Goal: Task Accomplishment & Management: Manage account settings

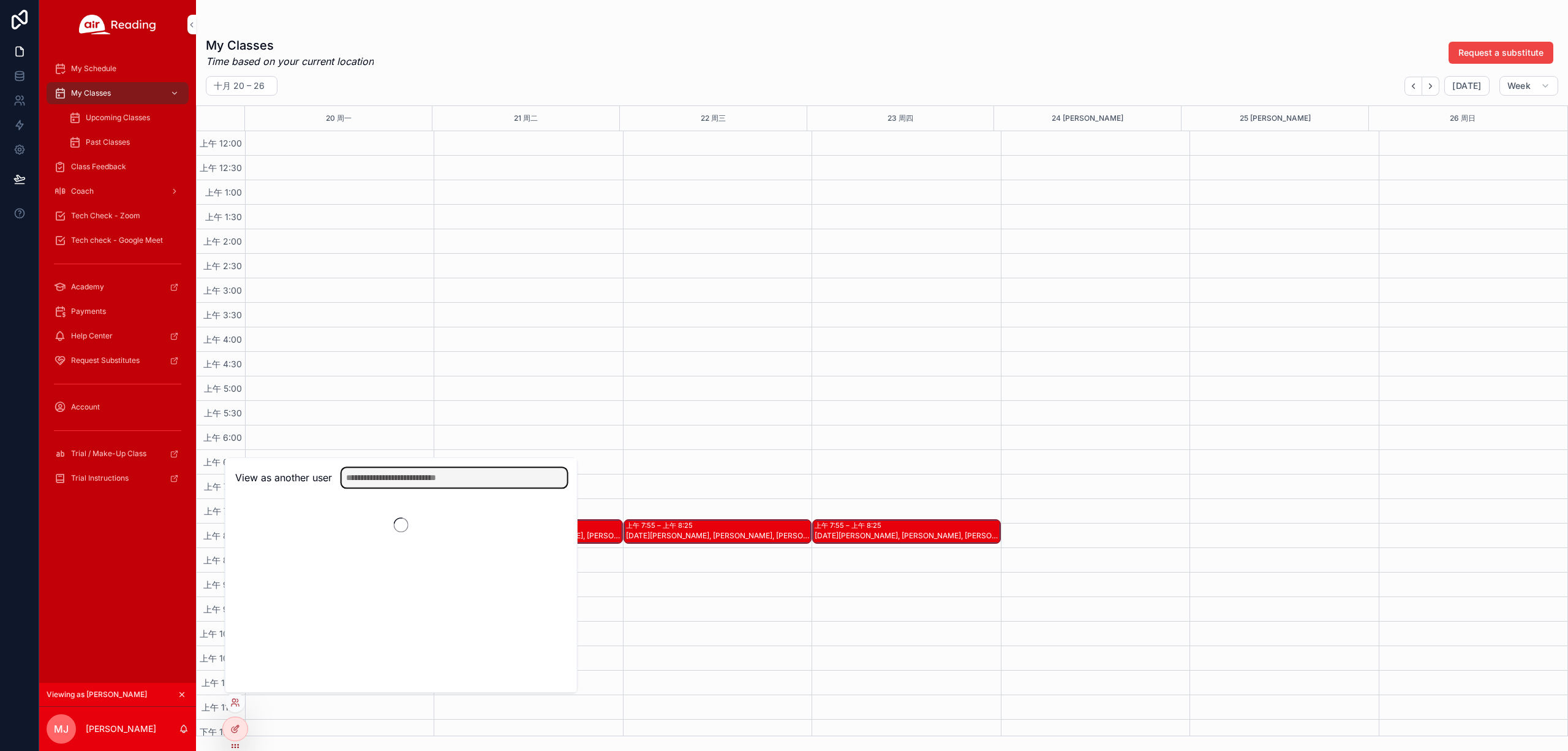
scroll to position [572, 0]
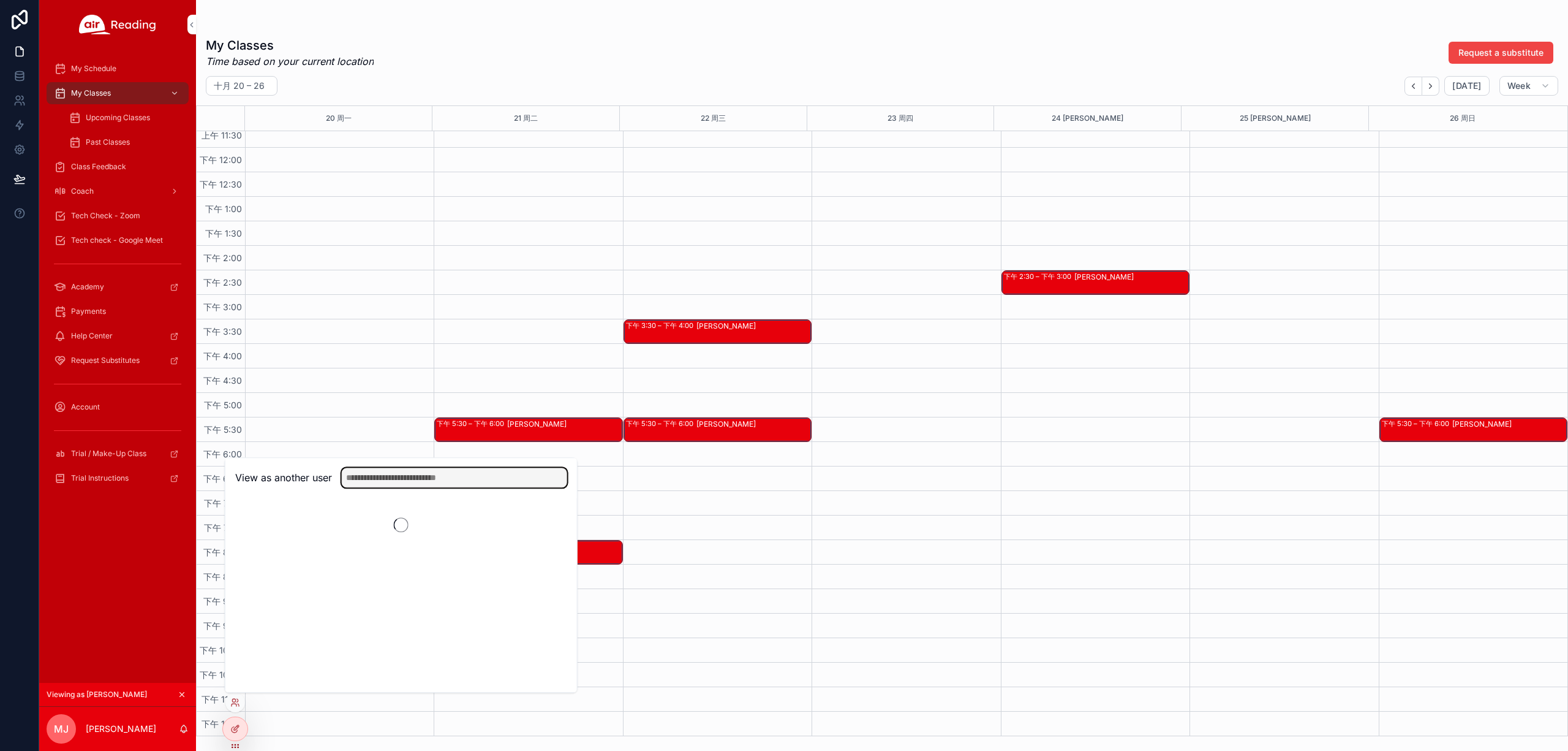
click at [373, 472] on input "text" at bounding box center [454, 477] width 225 height 19
paste input "**********"
type input "**********"
click at [0, 0] on button "Select" at bounding box center [0, 0] width 0 height 0
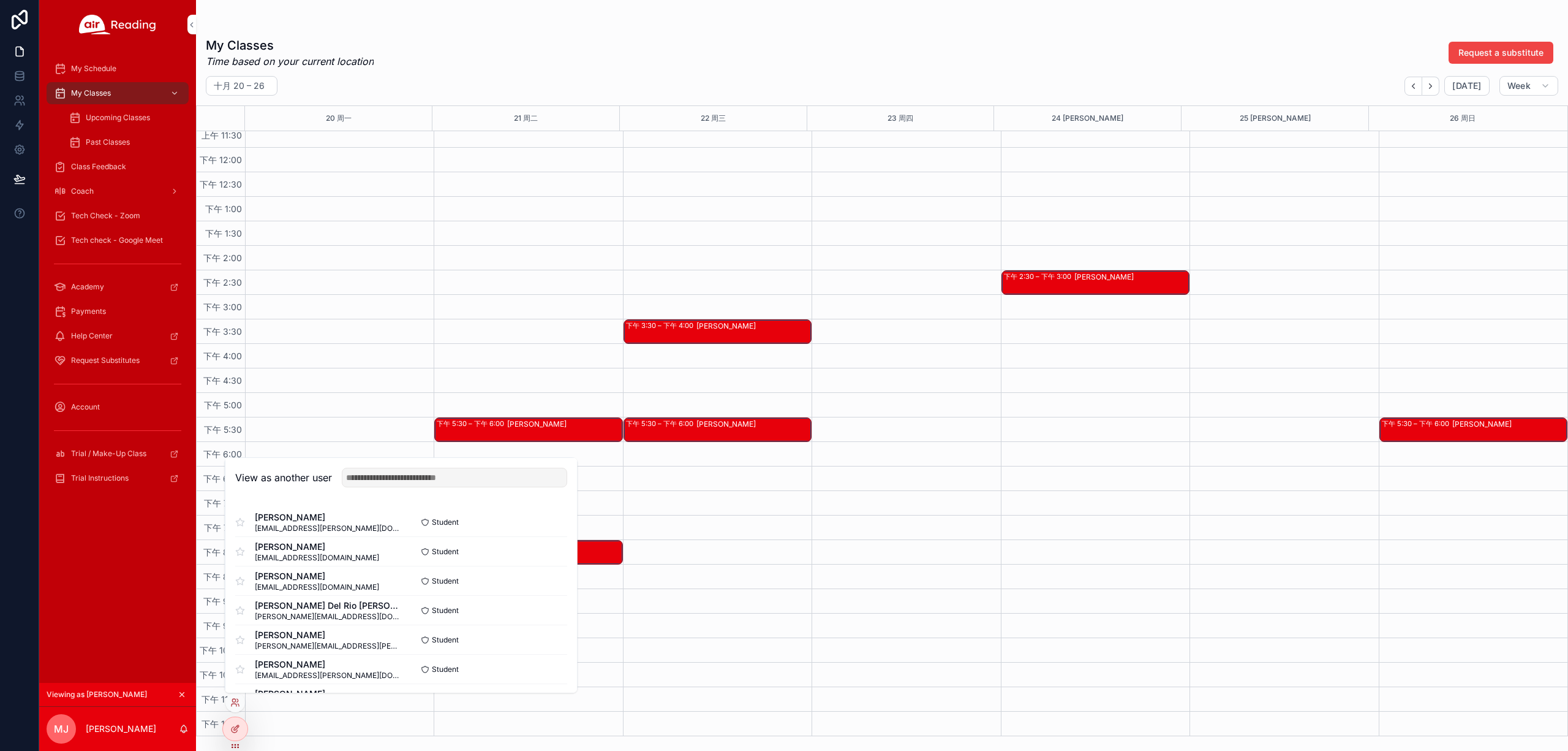
click at [678, 28] on div "scrollable content" at bounding box center [882, 24] width 1353 height 10
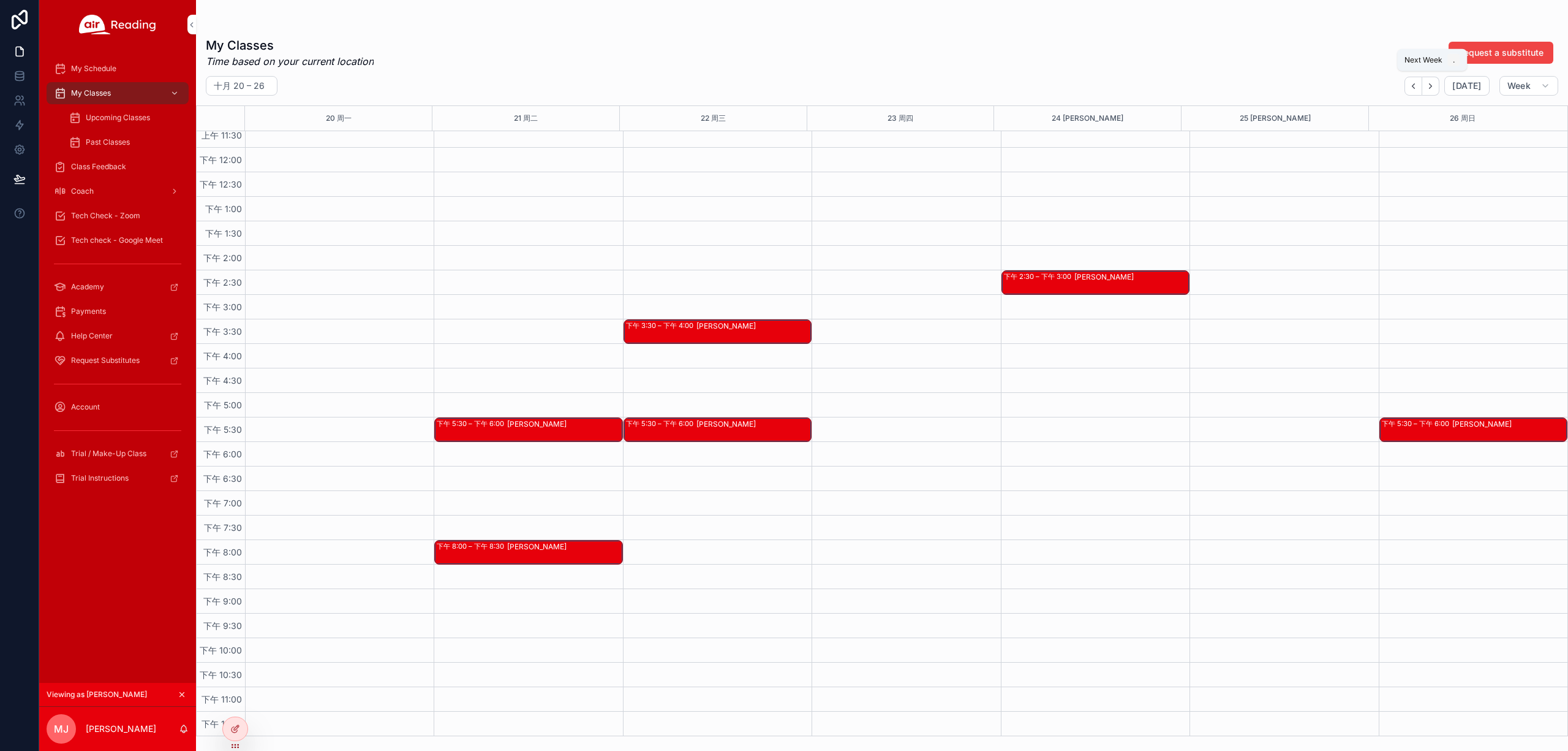
click at [1436, 92] on button "Next" at bounding box center [1431, 86] width 17 height 19
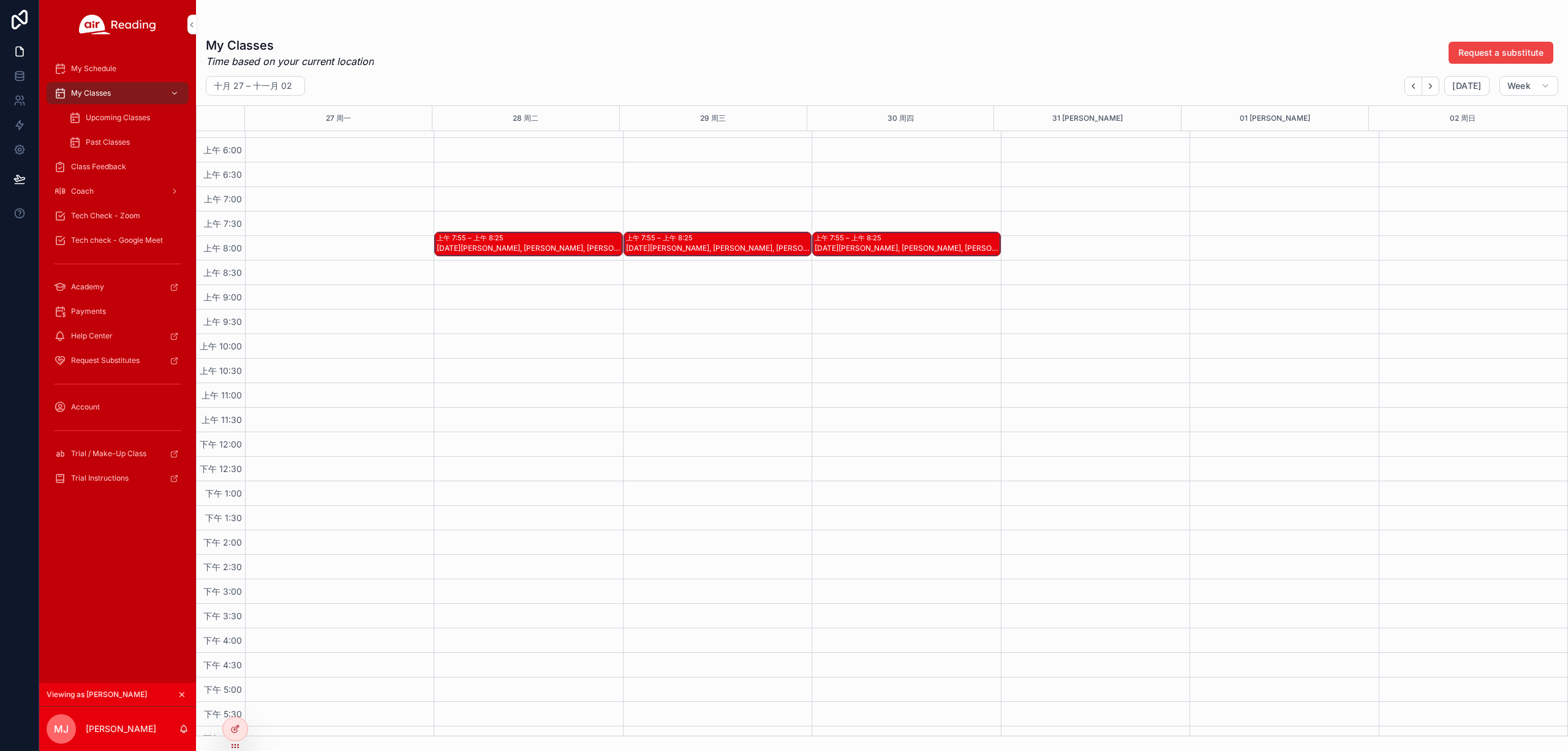
scroll to position [572, 0]
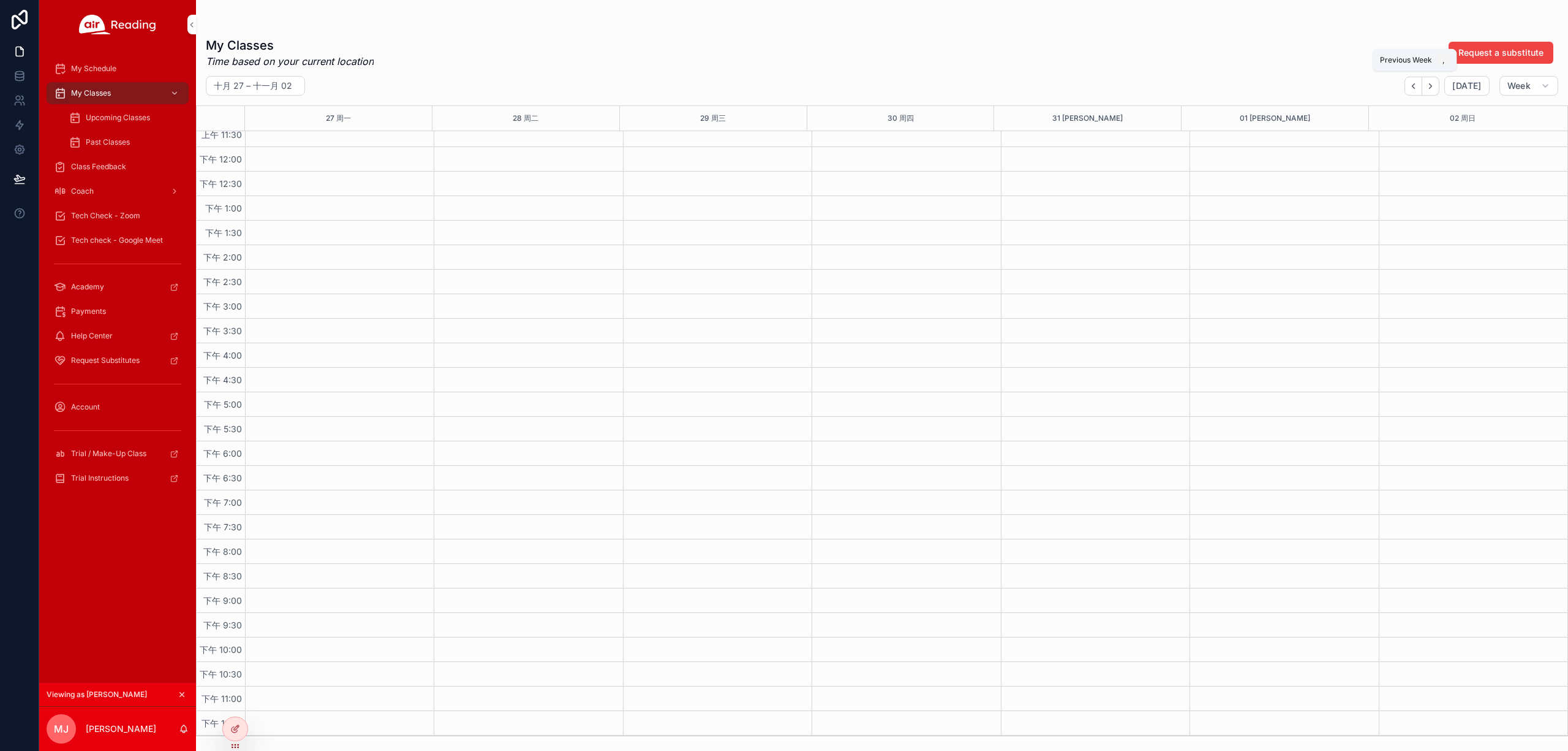
click at [1413, 91] on button "Back" at bounding box center [1414, 86] width 18 height 19
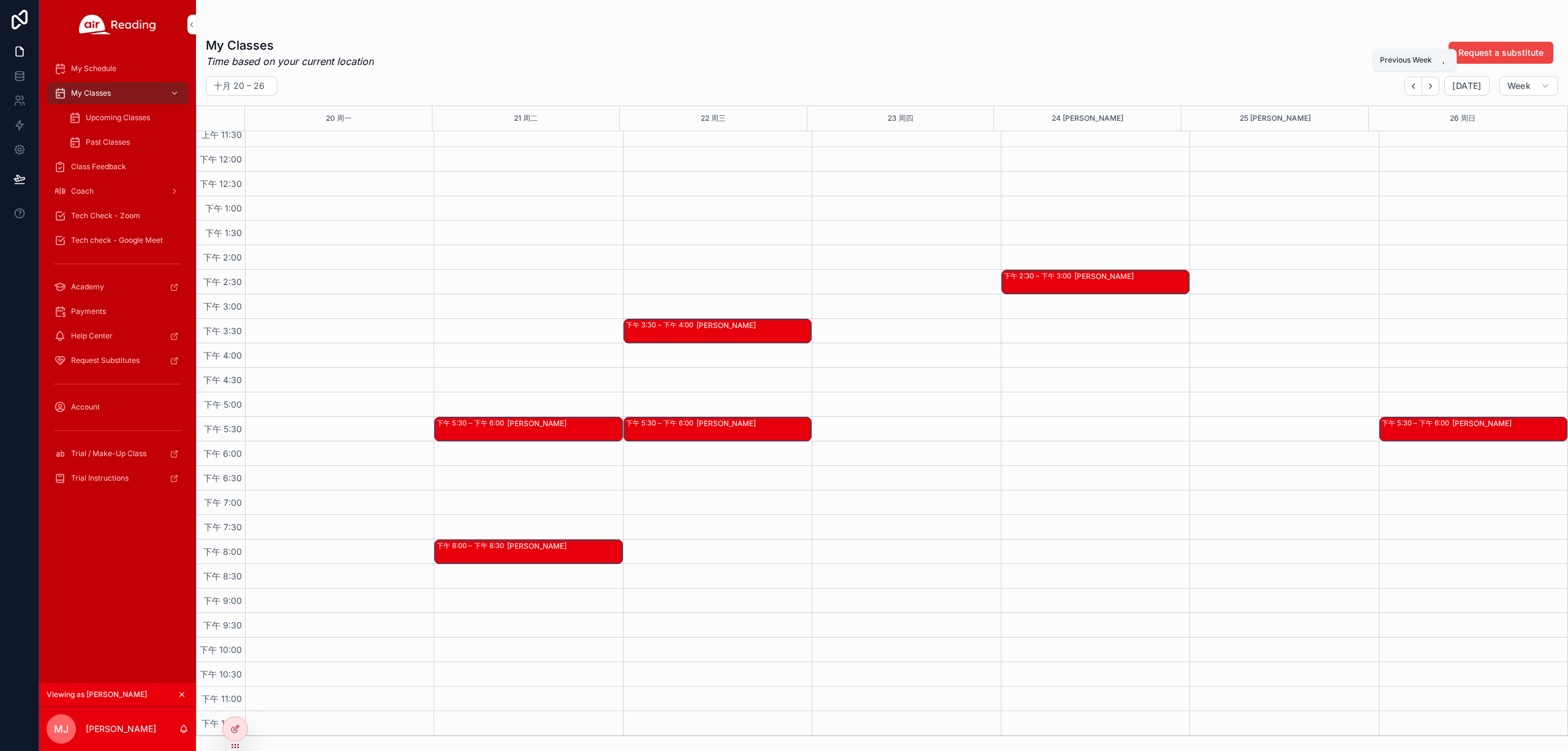
click at [1414, 85] on icon "Back" at bounding box center [1414, 85] width 2 height 5
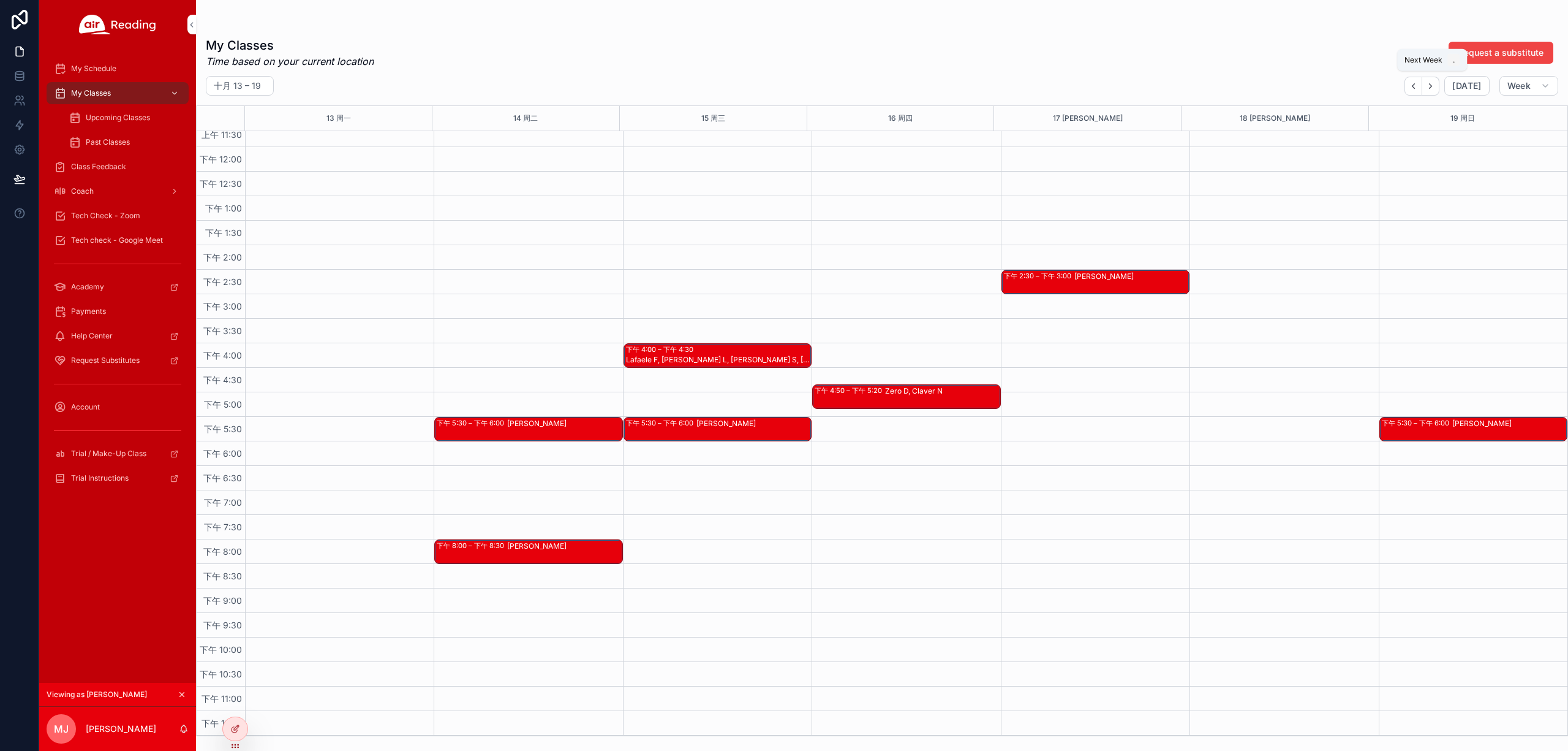
click at [1430, 85] on icon "Next" at bounding box center [1431, 86] width 9 height 9
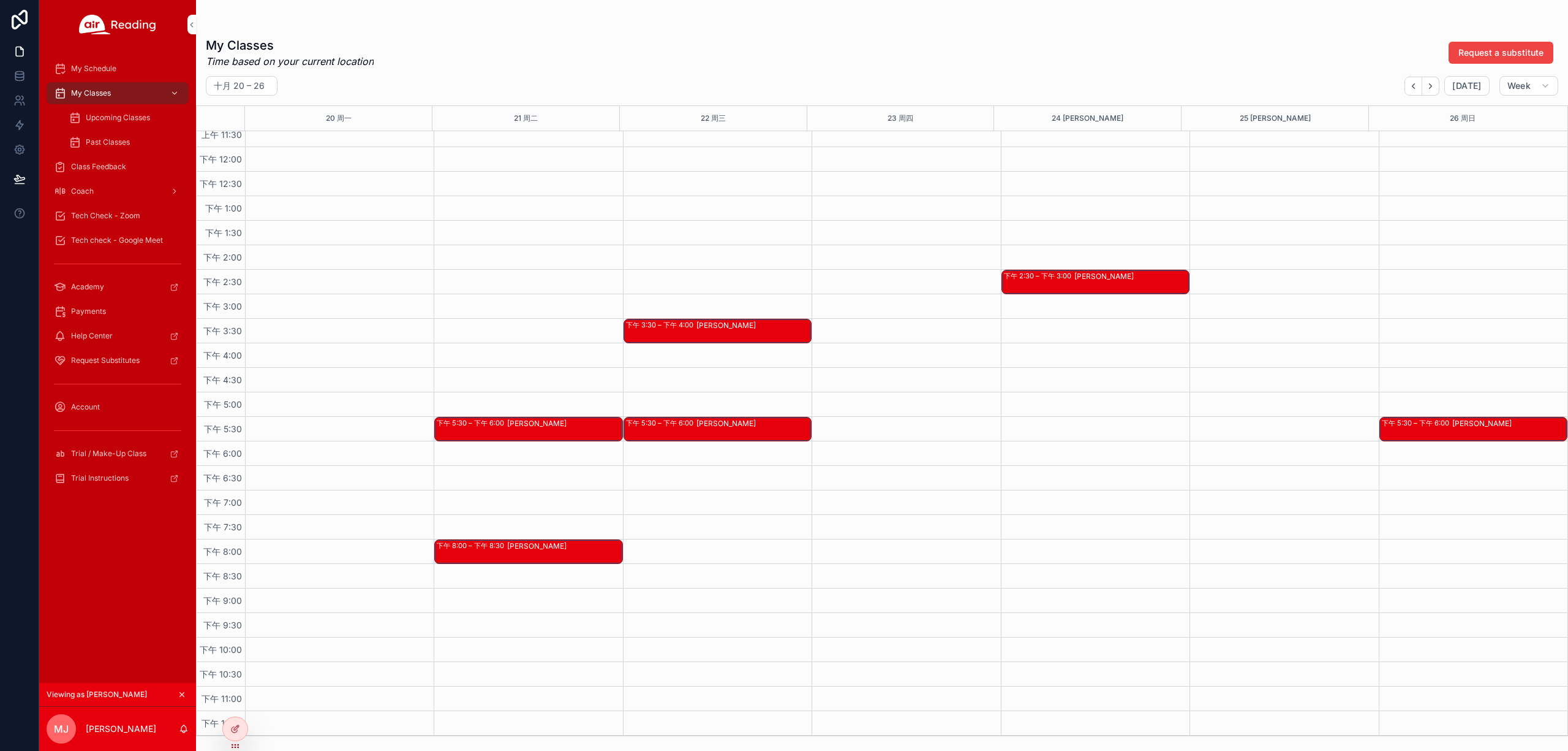
click at [237, 732] on icon at bounding box center [235, 728] width 10 height 10
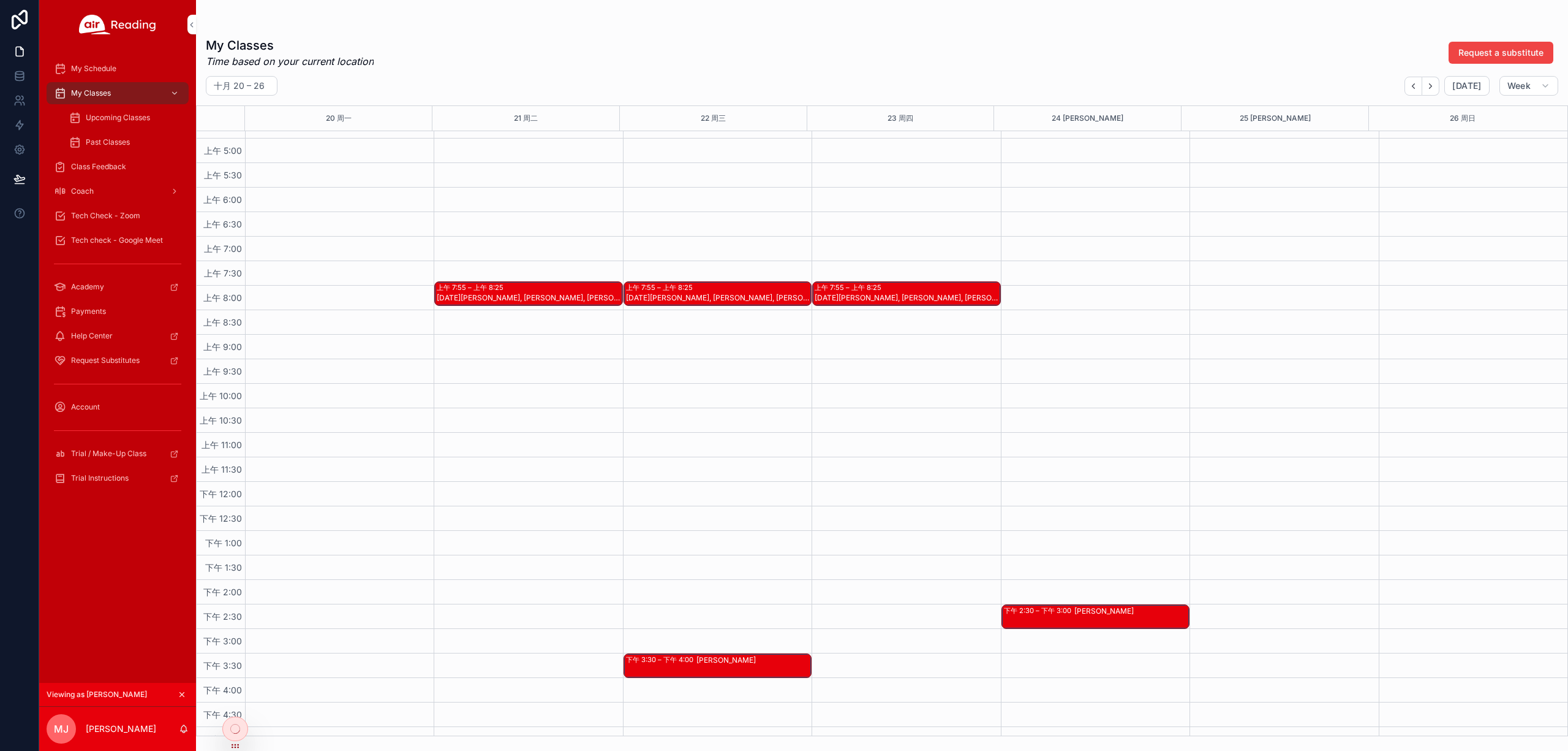
scroll to position [228, 0]
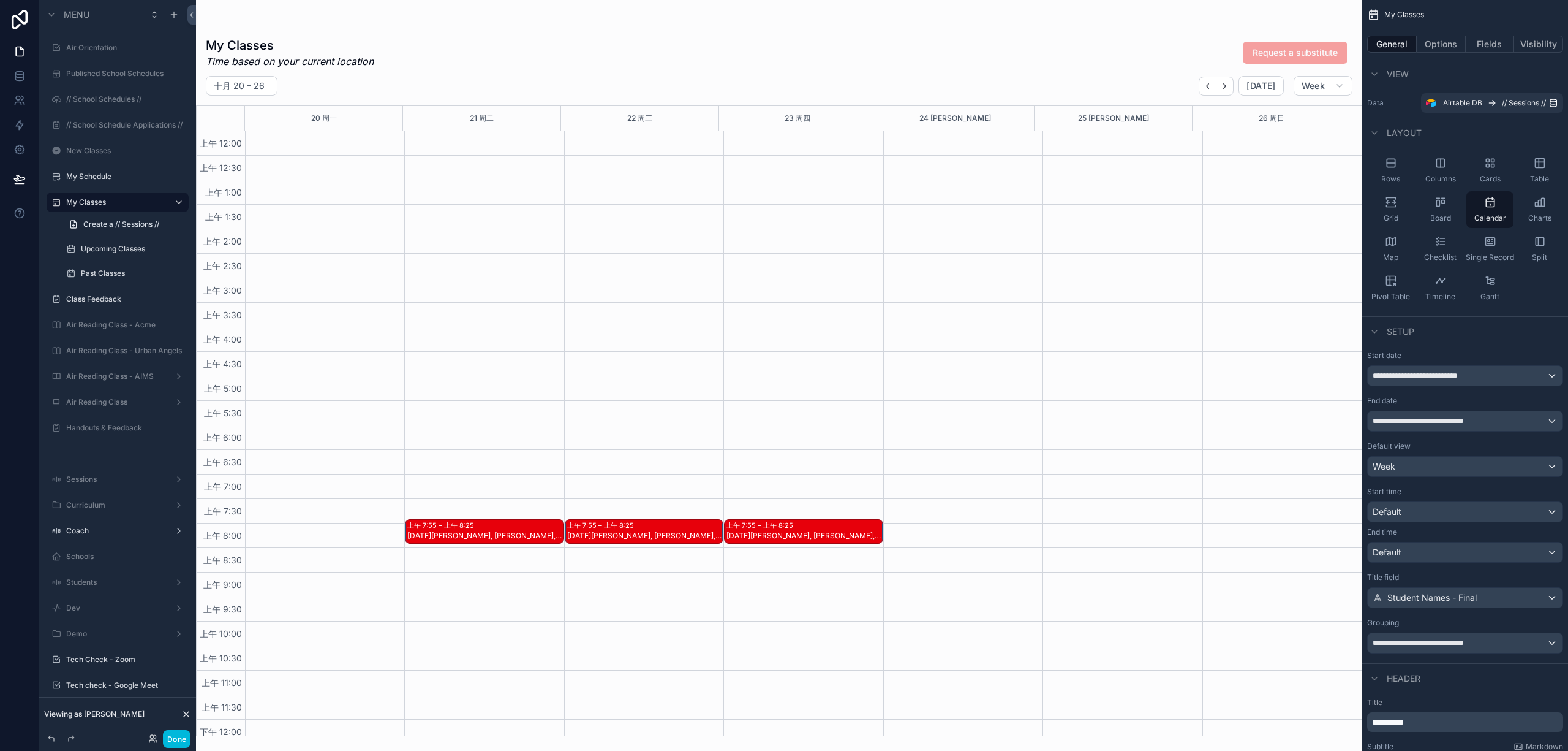
click at [177, 733] on button "Done" at bounding box center [177, 739] width 28 height 18
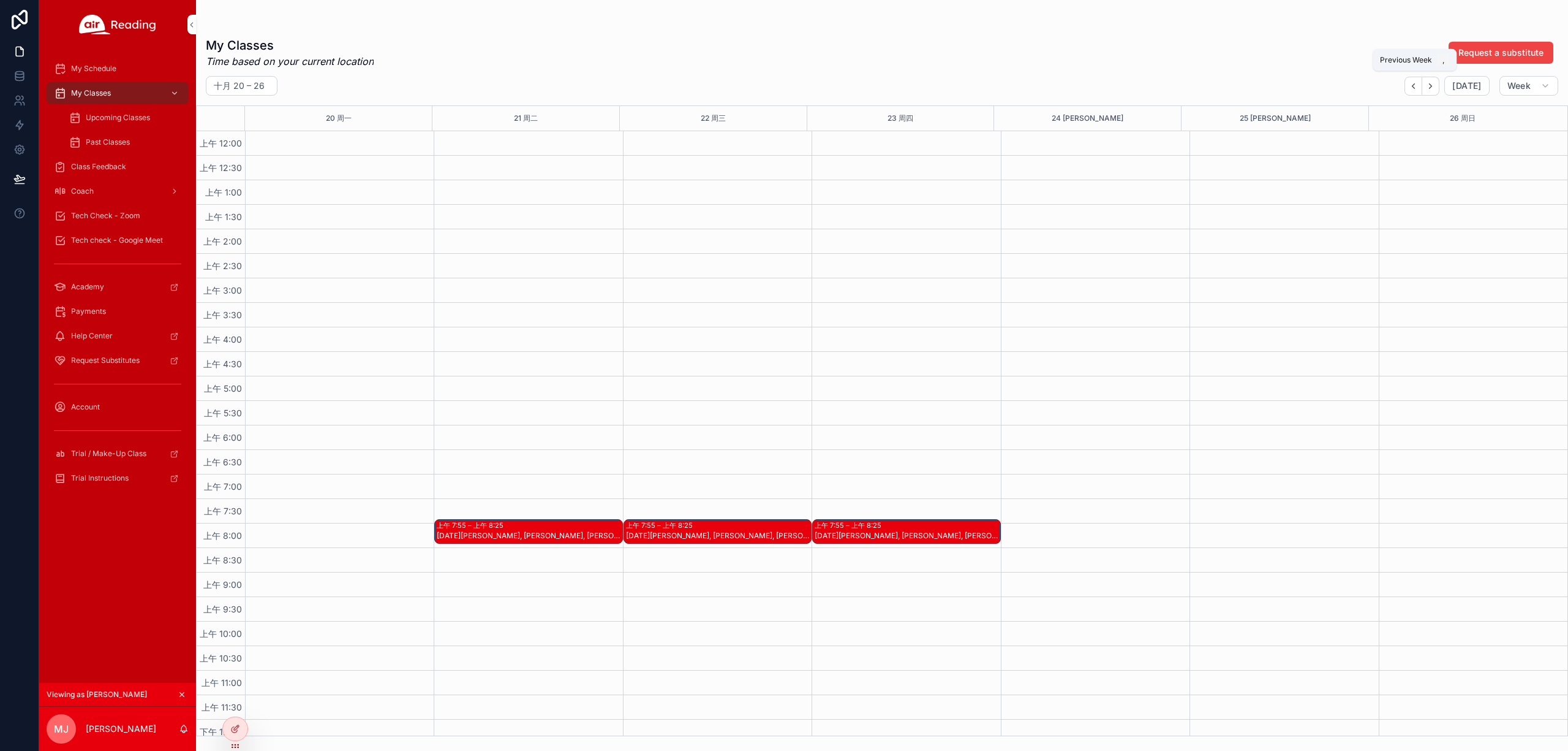
click at [1407, 85] on button "Back" at bounding box center [1414, 86] width 18 height 19
drag, startPoint x: 1407, startPoint y: 85, endPoint x: 1379, endPoint y: 97, distance: 30.5
click at [1379, 97] on div "十月 13 – 19 Today Week 13 周一 14 周二 15 周三 16 周四 17 周五 18 周六 19 周日 上午 12:00 上午 12:…" at bounding box center [883, 406] width 1372 height 660
click at [1427, 85] on icon "Next" at bounding box center [1431, 86] width 9 height 9
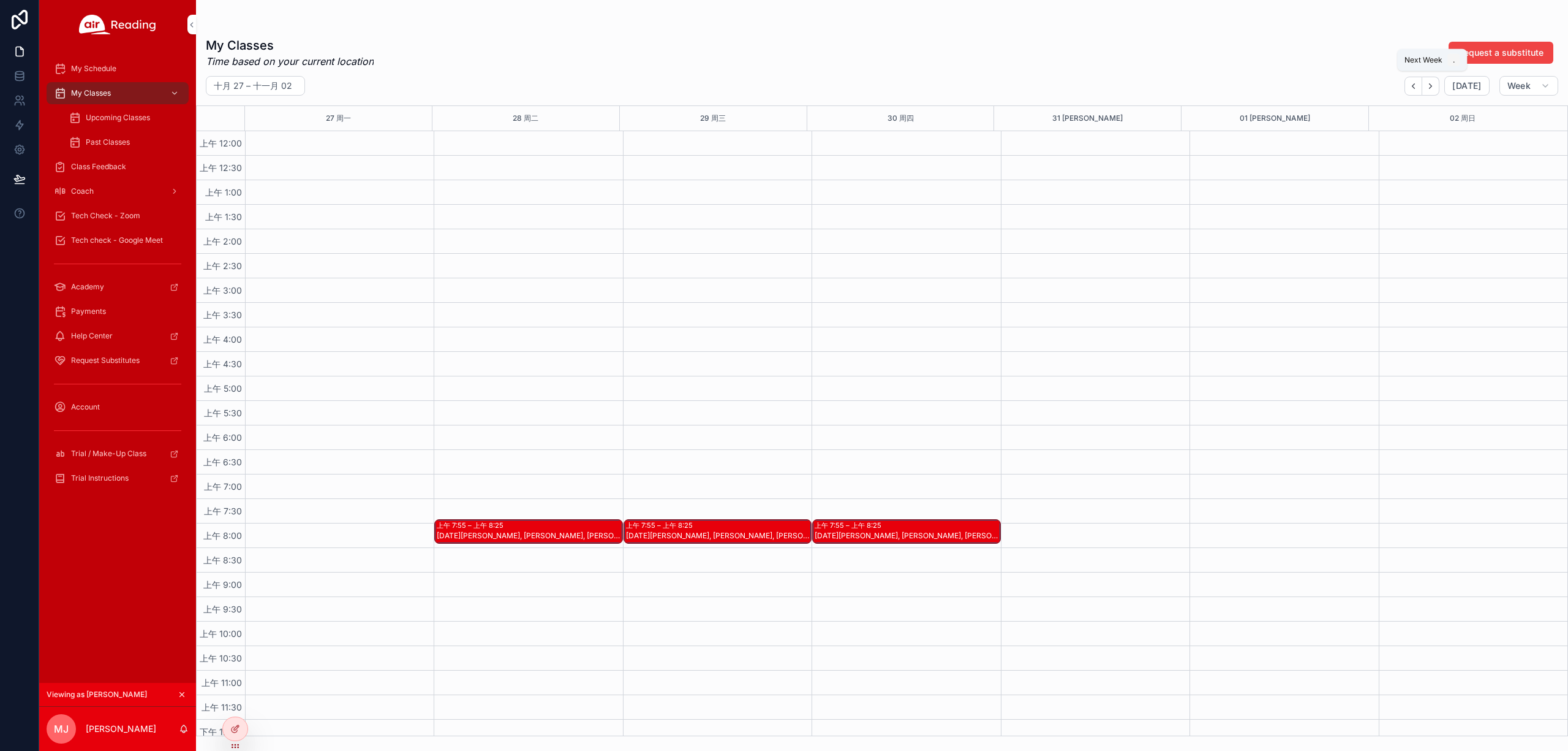
click at [1427, 85] on icon "Next" at bounding box center [1431, 86] width 9 height 9
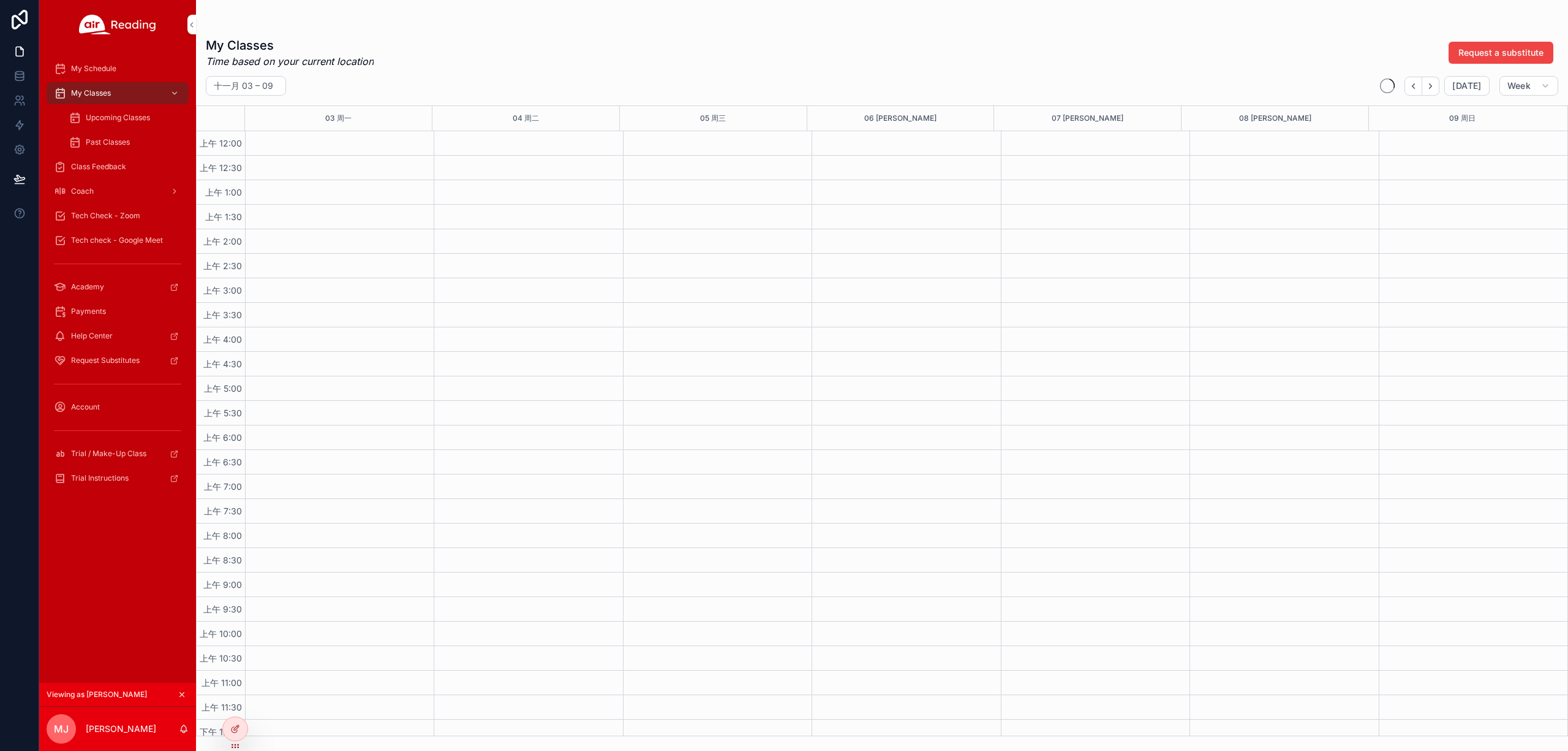
click at [1409, 85] on button "Back" at bounding box center [1414, 86] width 18 height 19
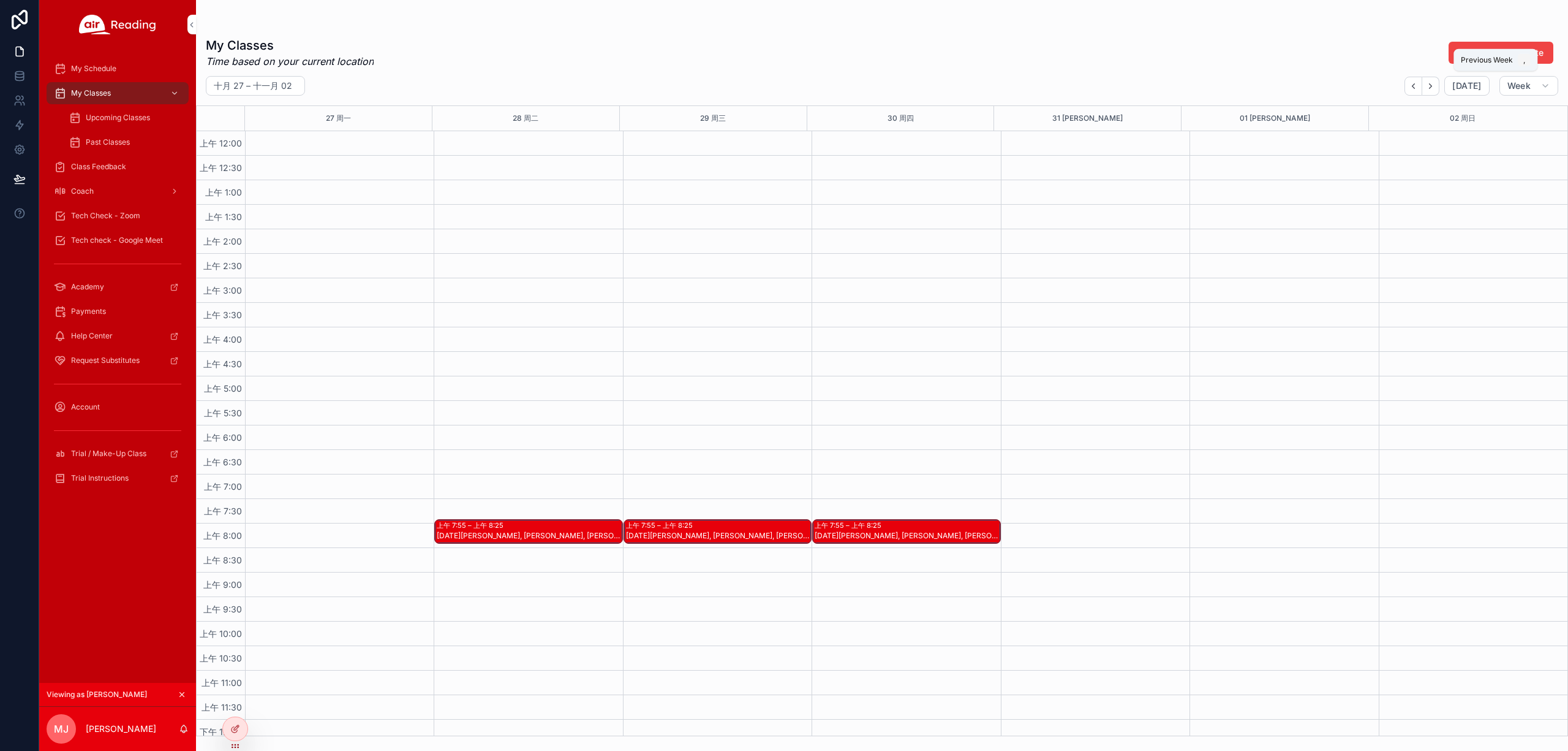
click at [1409, 85] on button "Back" at bounding box center [1414, 86] width 18 height 19
click at [830, 57] on div "My Classes Time based on your current location Request a substitute" at bounding box center [882, 52] width 1353 height 32
click at [0, 0] on icon at bounding box center [0, 0] width 0 height 0
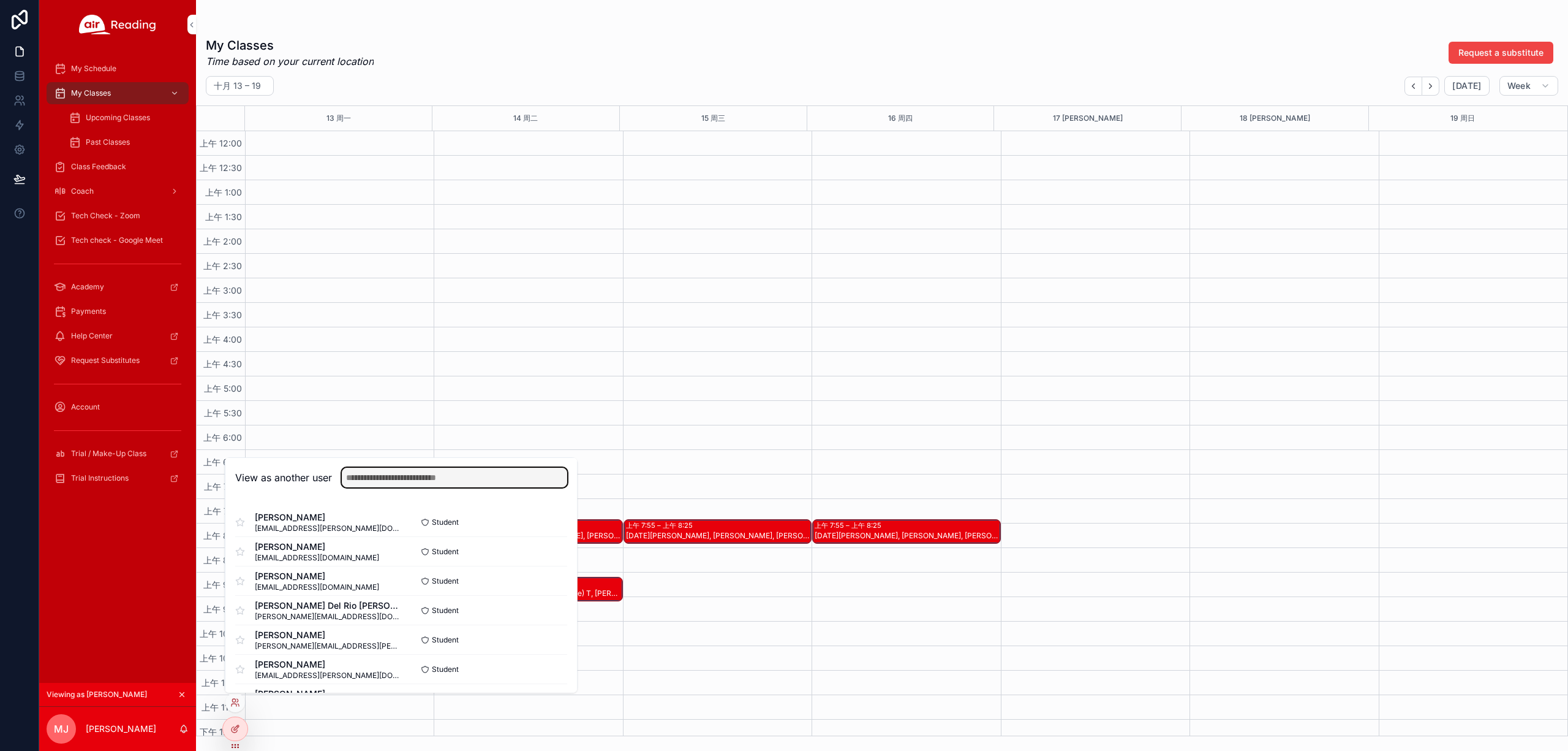
click at [365, 482] on input "text" at bounding box center [454, 477] width 225 height 19
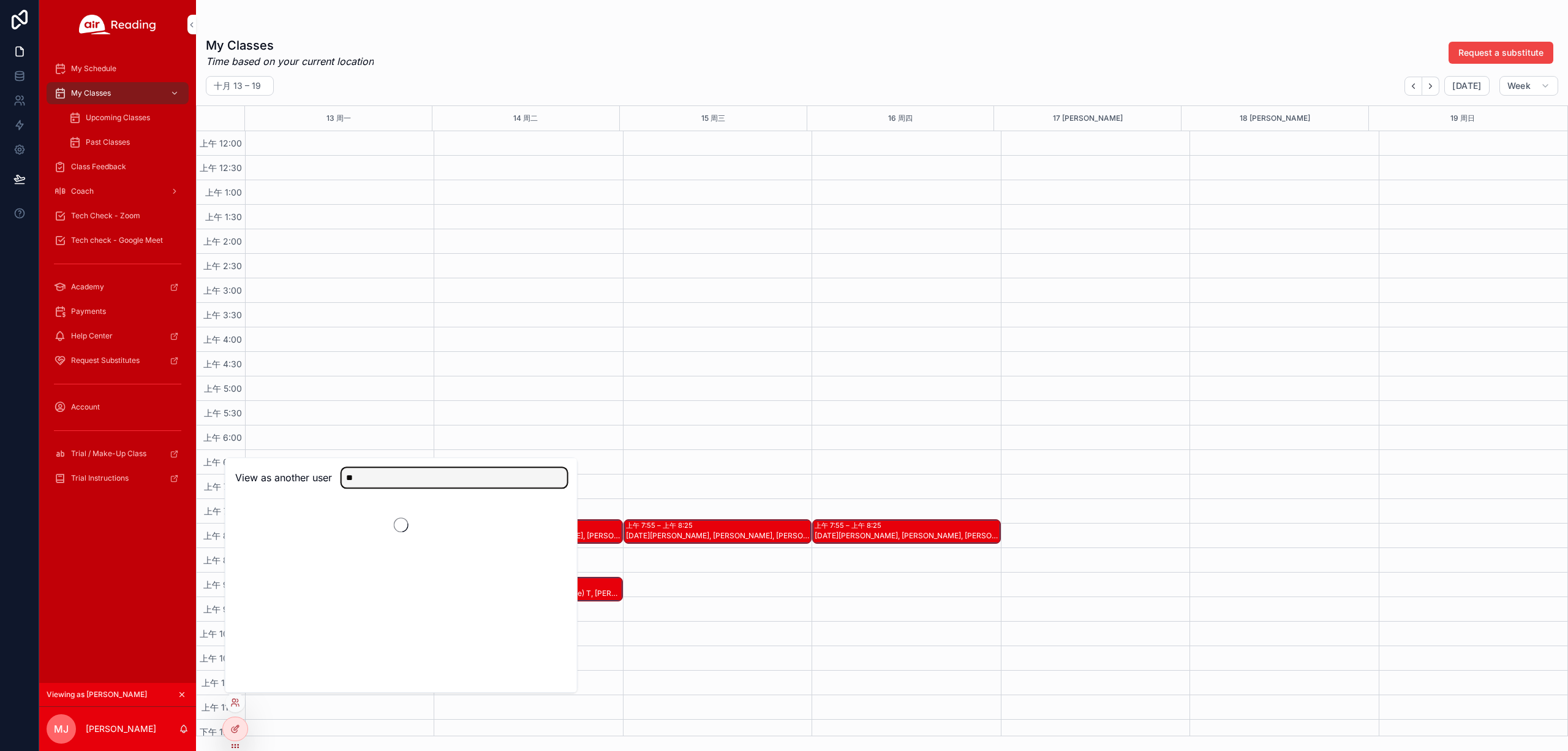
type input "*"
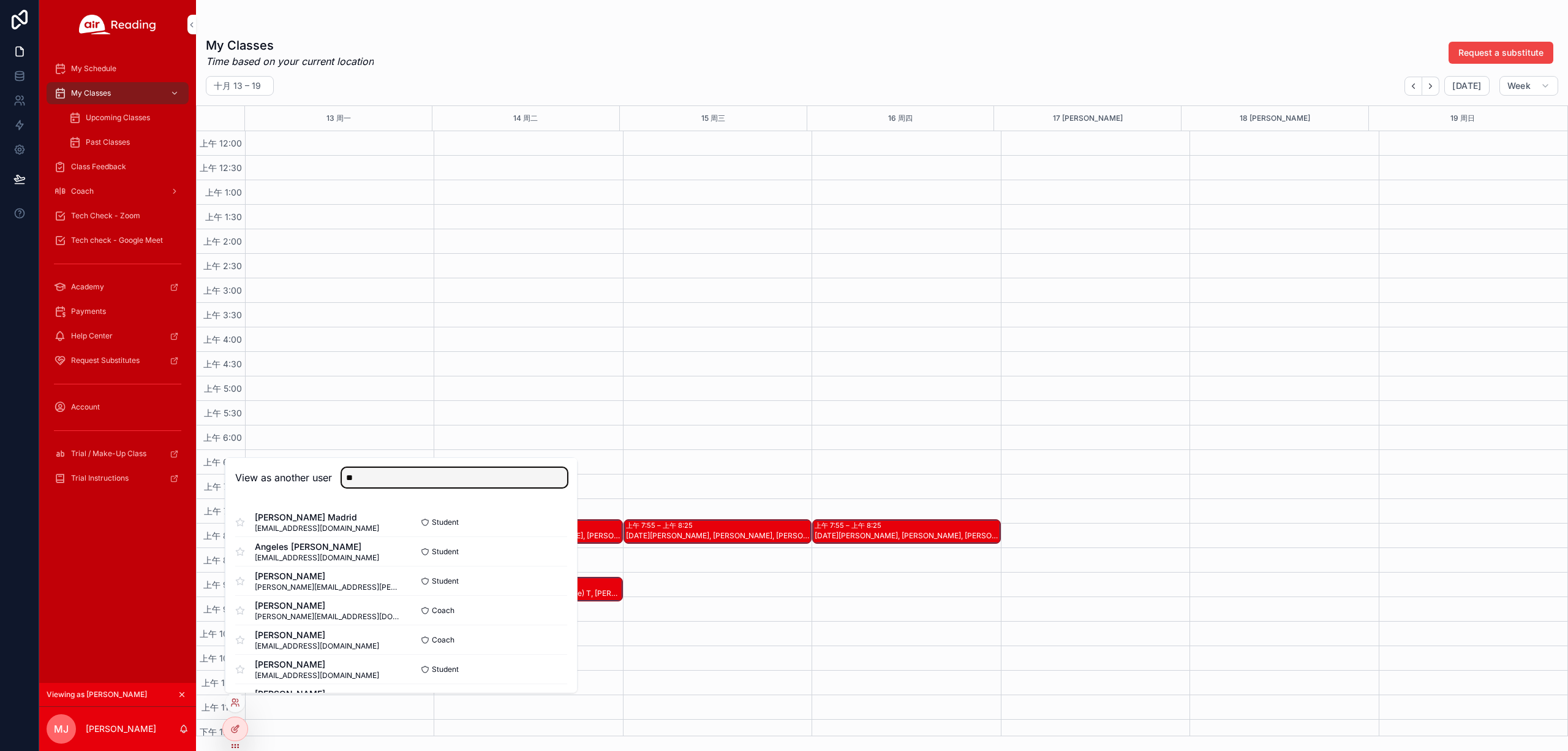
type input "*"
type input "**********"
click at [334, 634] on span "[PERSON_NAME]" at bounding box center [317, 633] width 124 height 12
click at [0, 0] on button "Select" at bounding box center [0, 0] width 0 height 0
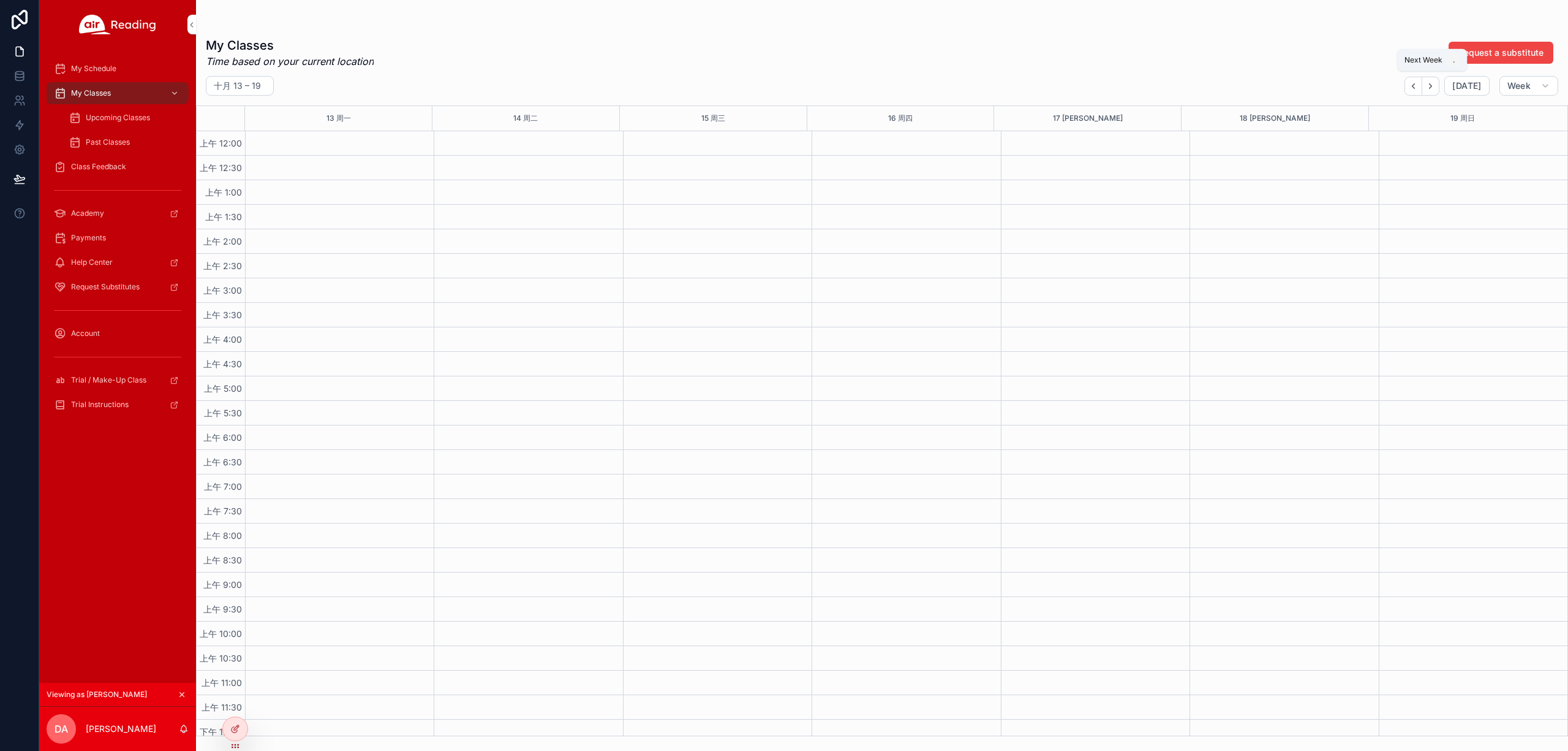
click at [1434, 92] on button "Next" at bounding box center [1431, 86] width 17 height 19
click at [1417, 89] on icon "Back" at bounding box center [1414, 86] width 9 height 9
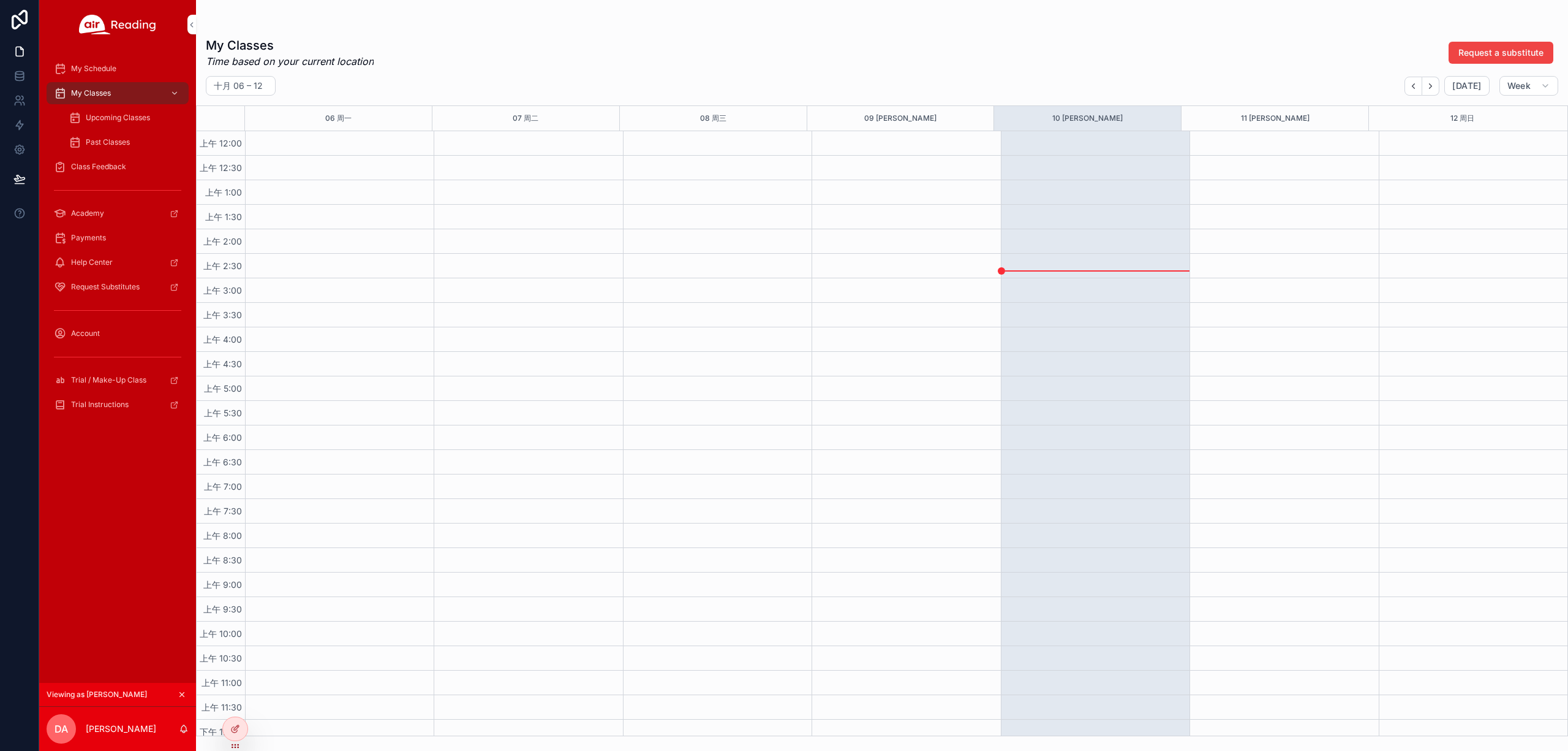
click at [983, 89] on div "[DATE] – [DATE] [DATE] Week" at bounding box center [883, 85] width 1372 height 19
click at [704, 50] on div "My Classes Time based on your current location Request a substitute" at bounding box center [882, 52] width 1353 height 32
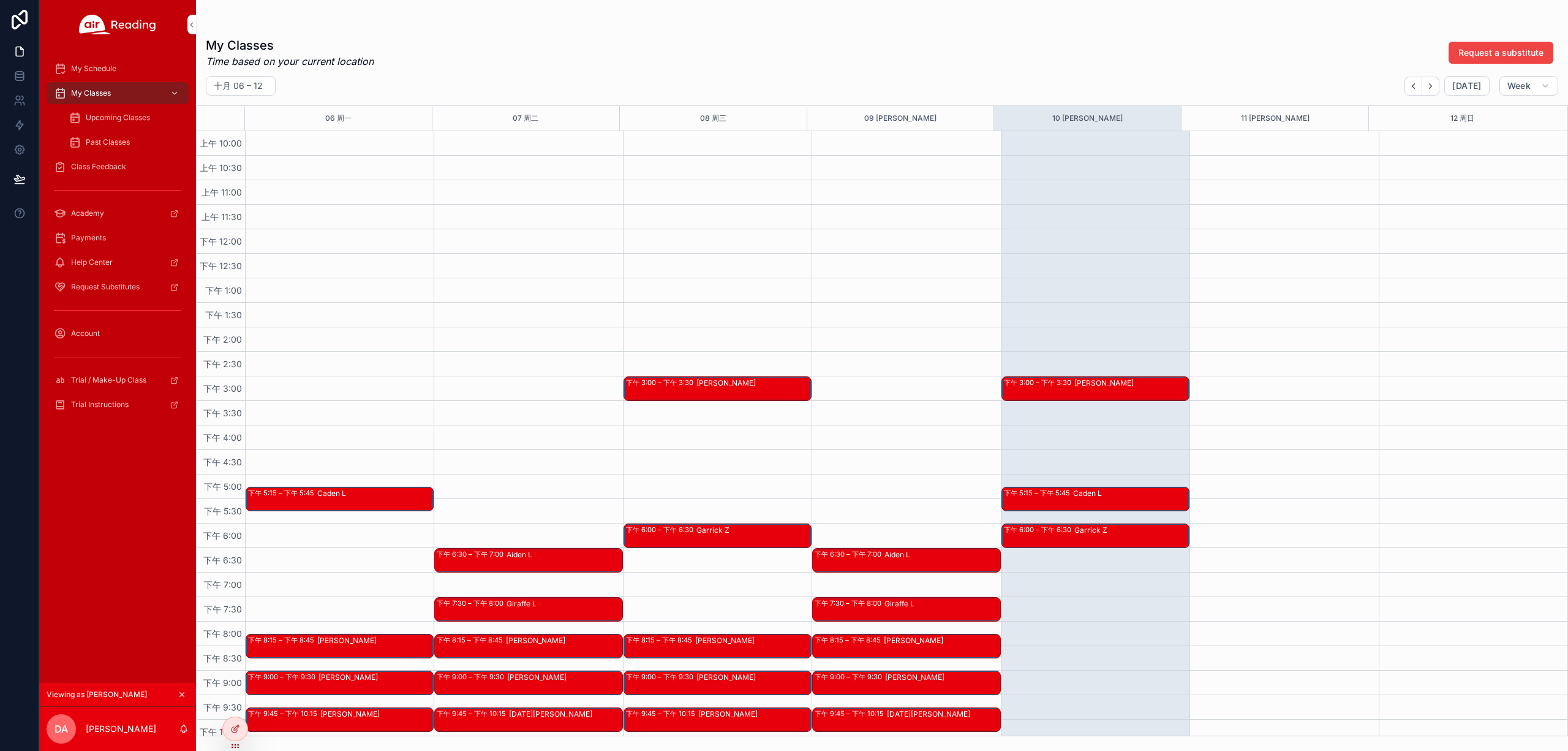
scroll to position [572, 0]
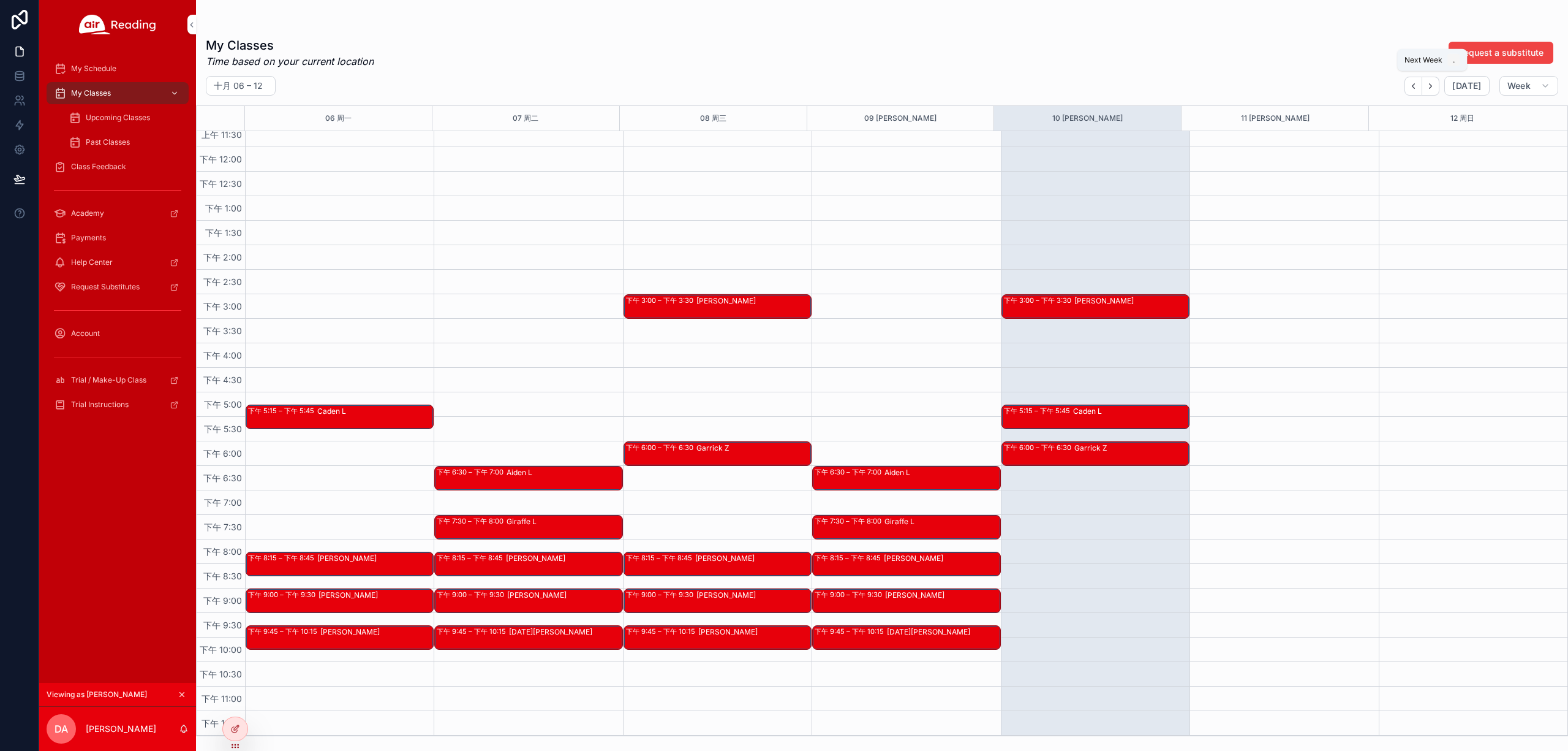
click at [1432, 83] on icon "Next" at bounding box center [1431, 86] width 9 height 9
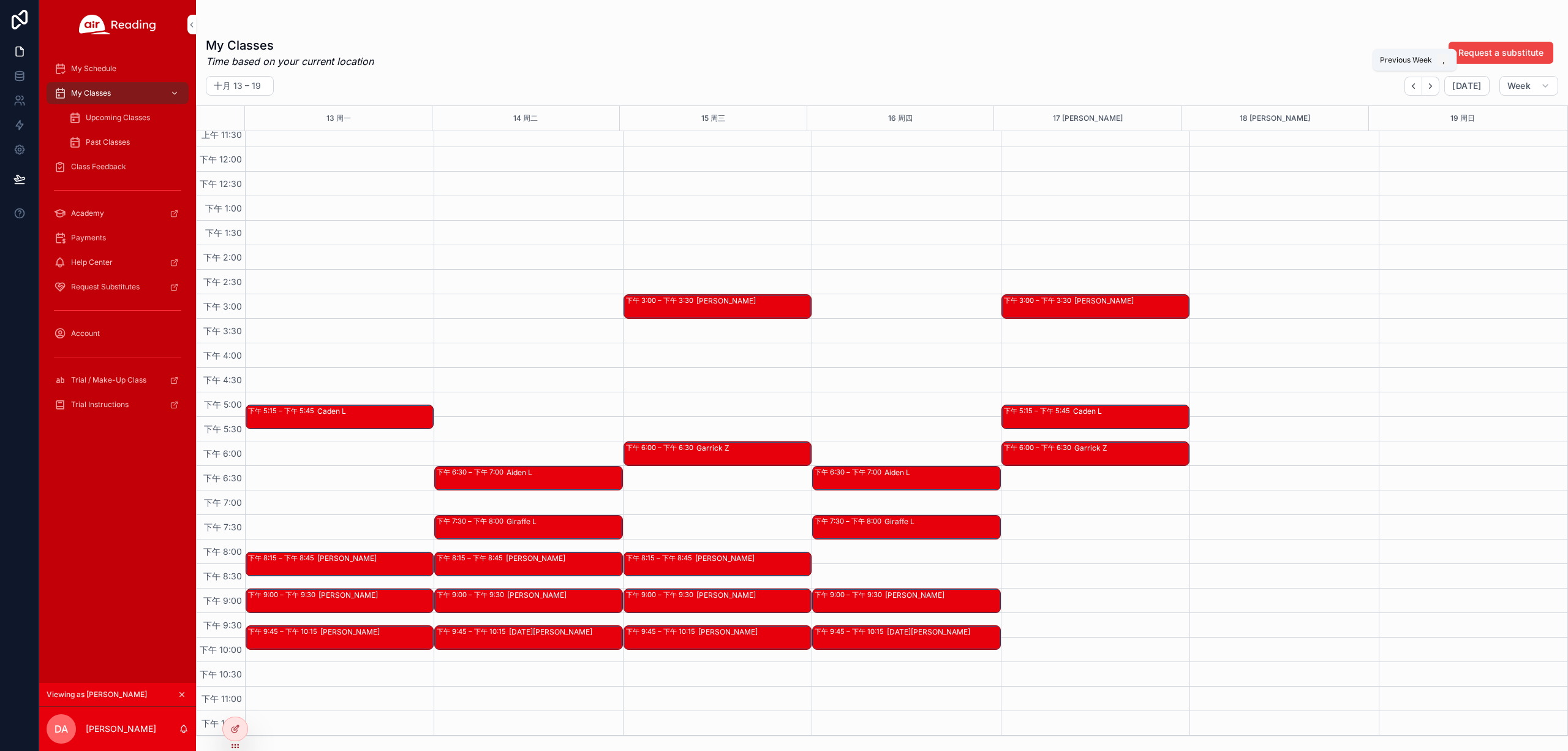
click at [1409, 84] on button "Back" at bounding box center [1414, 86] width 18 height 19
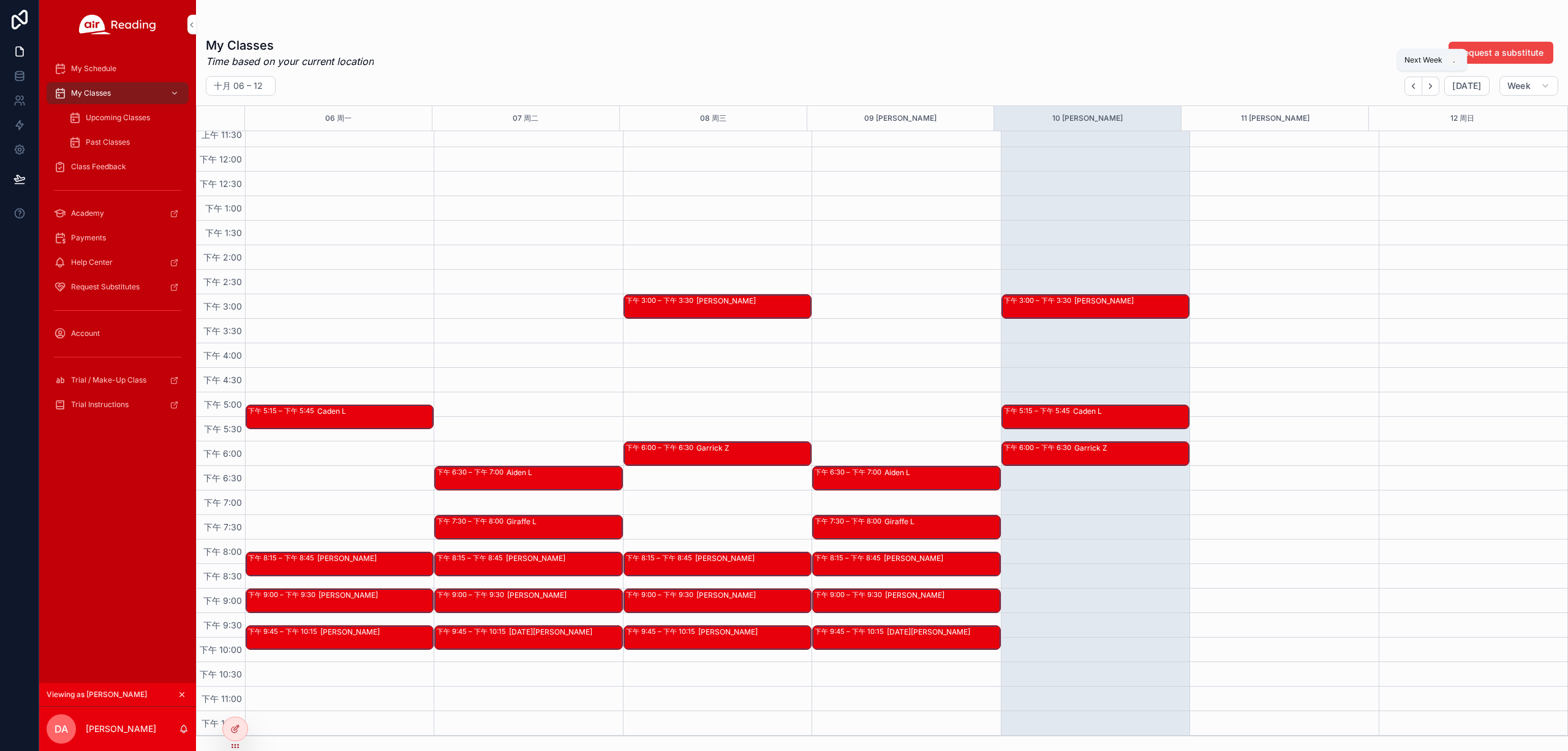
click at [1435, 85] on icon "Next" at bounding box center [1431, 86] width 9 height 9
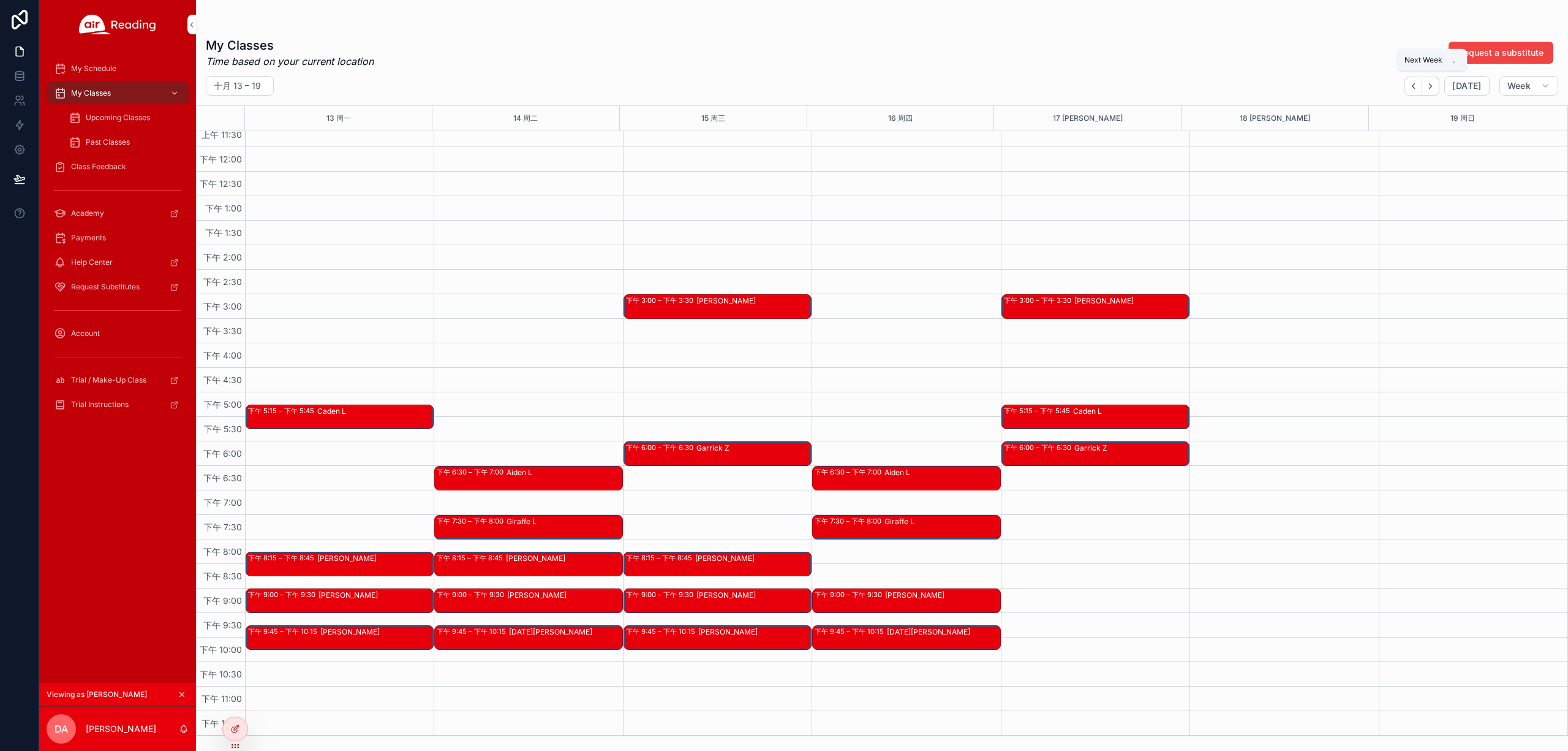
click at [1435, 85] on icon "Next" at bounding box center [1431, 86] width 9 height 9
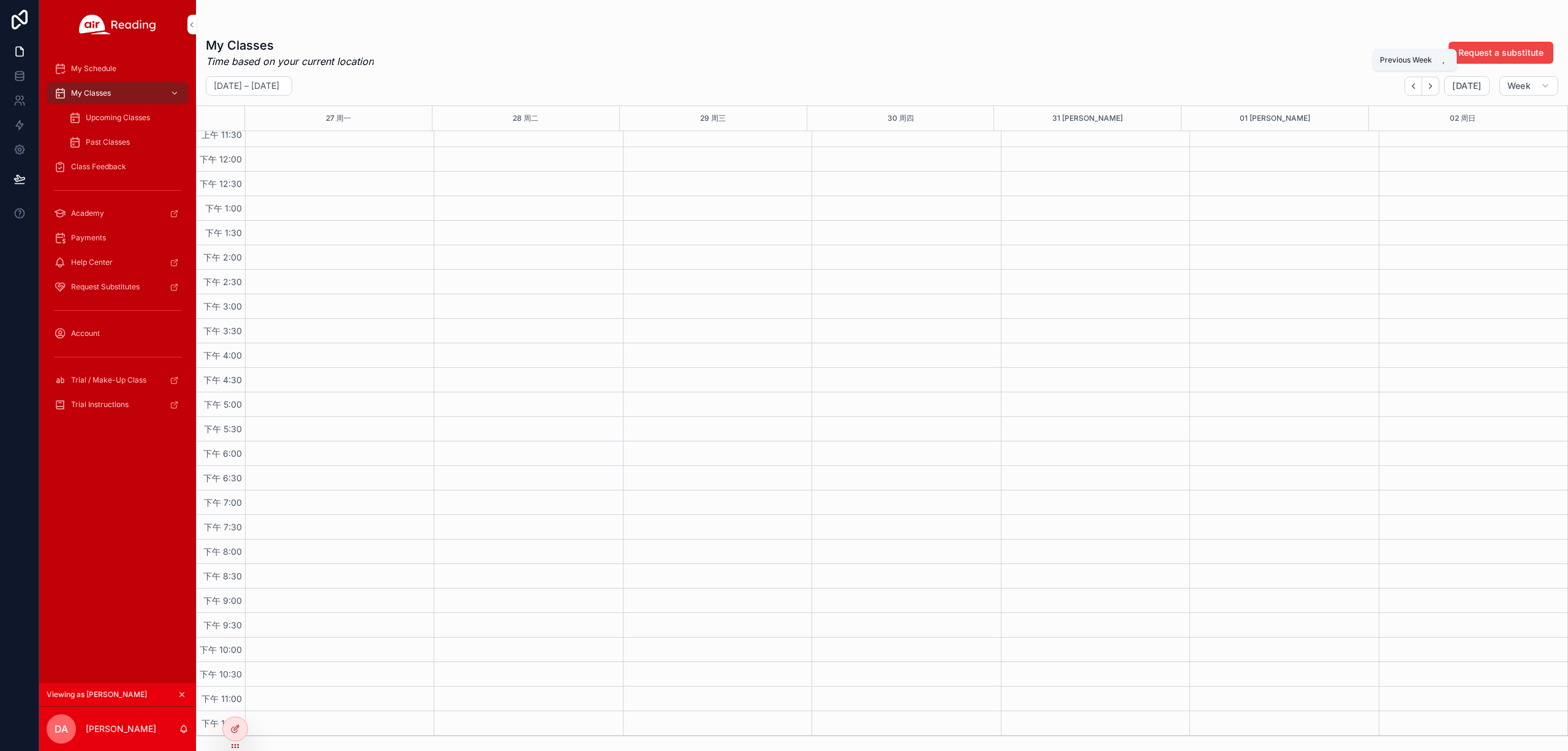
click at [1413, 85] on icon "Back" at bounding box center [1414, 86] width 9 height 9
